Goal: Information Seeking & Learning: Find specific fact

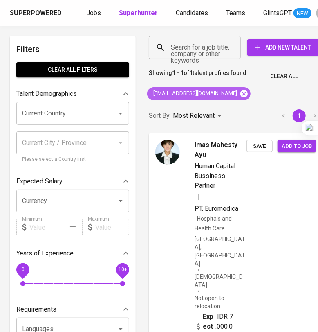
click at [241, 92] on icon at bounding box center [244, 93] width 7 height 7
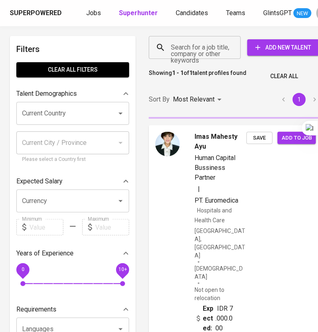
click at [192, 50] on input "Search for a job title, company or other keywords" at bounding box center [197, 48] width 56 height 16
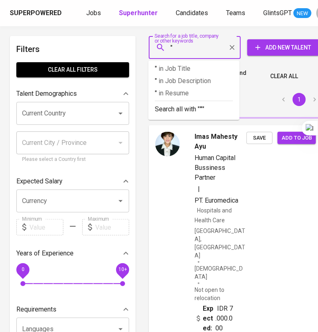
paste input "[PERSON_NAME]"
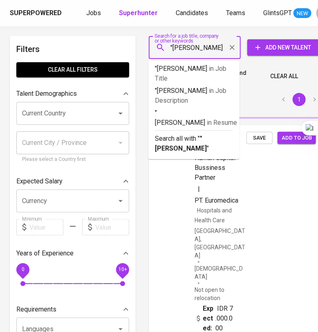
type input ""[PERSON_NAME]""
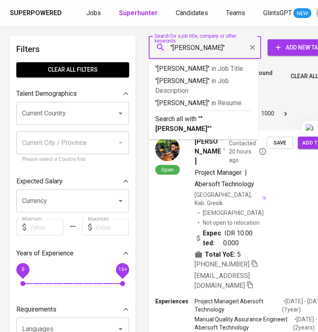
scroll to position [0, 0]
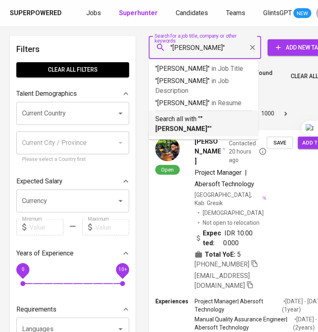
click at [198, 134] on p "Search all with " "[PERSON_NAME]" "" at bounding box center [203, 124] width 97 height 20
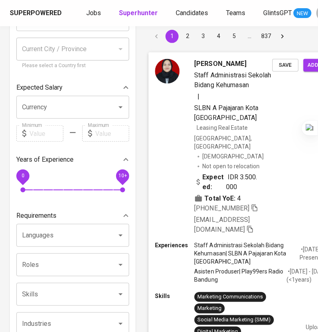
scroll to position [153, 0]
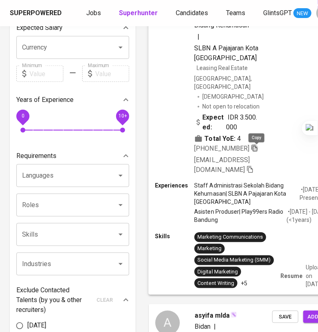
click at [257, 151] on icon "button" at bounding box center [255, 147] width 6 height 7
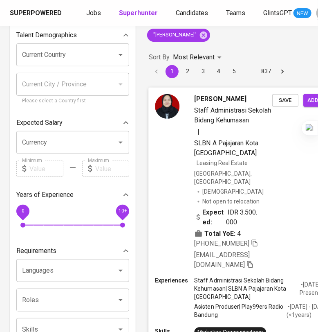
scroll to position [0, 0]
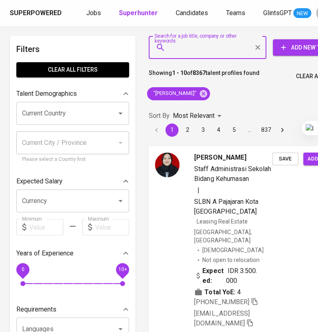
click at [200, 46] on input "Search for a job title, company or other keywords" at bounding box center [210, 48] width 82 height 16
click at [208, 97] on icon at bounding box center [203, 93] width 9 height 9
click at [215, 104] on div "Sort By Most Relevant MOST_RELEVANT 1 2 3 4 5 … 837" at bounding box center [248, 123] width 209 height 38
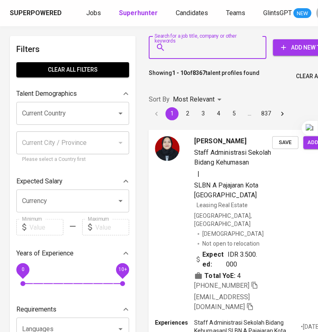
click at [210, 46] on input "Search for a job title, company or other keywords" at bounding box center [210, 48] width 82 height 16
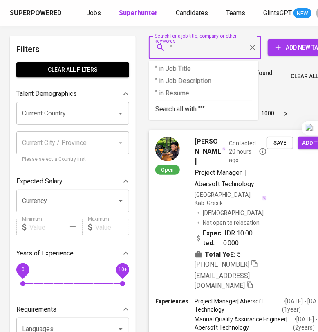
paste input "Moh Idham K Fahmi"
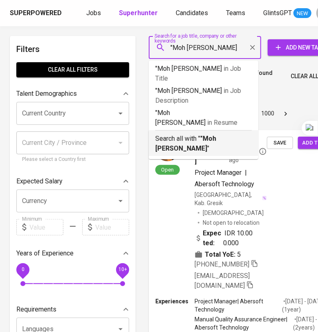
type input ""Moh Idham K Fahmi""
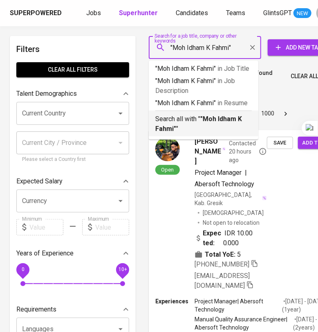
click at [193, 122] on p "Search all with " "Moh Idham K Fahmi" "" at bounding box center [203, 124] width 97 height 20
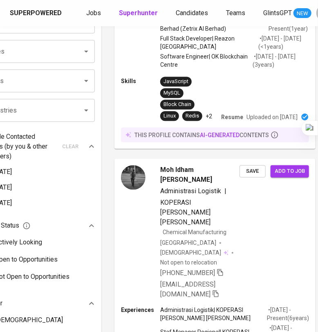
scroll to position [409, 34]
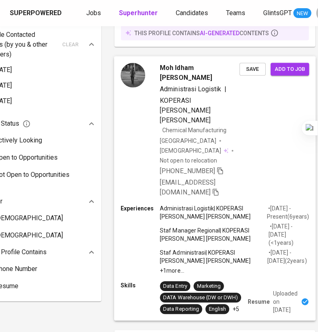
click at [249, 148] on div "Moh Idham Kholid Fahmi Administrasi Logistik | KOPERASI [PERSON_NAME] [PERSON_N…" at bounding box center [215, 130] width 202 height 148
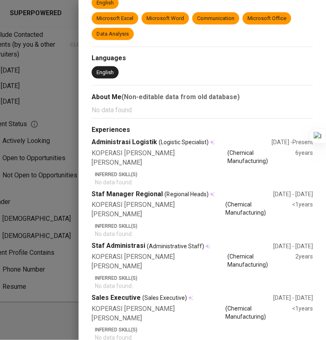
scroll to position [0, 0]
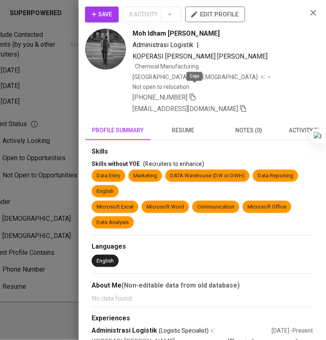
click at [192, 93] on icon "button" at bounding box center [192, 96] width 7 height 7
